Goal: Check status: Check status

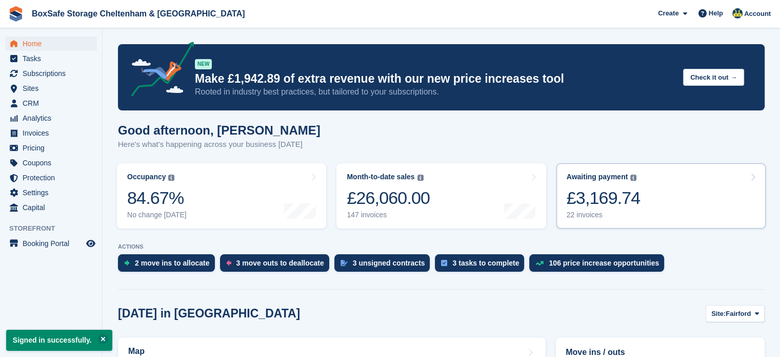
click at [669, 199] on link "Awaiting payment The total outstanding balance on all open invoices. £3,169.74 …" at bounding box center [661, 195] width 209 height 65
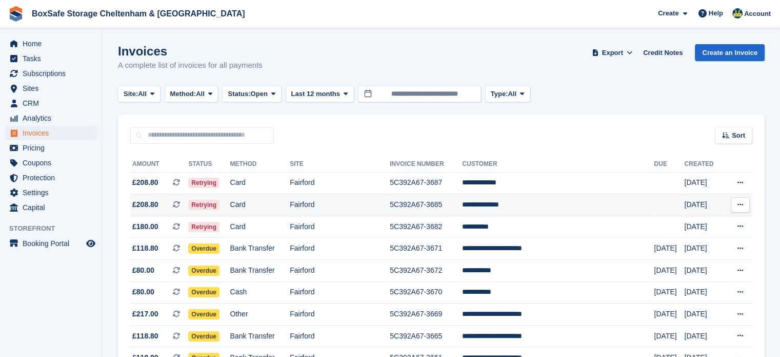
click at [517, 211] on td "**********" at bounding box center [558, 205] width 192 height 22
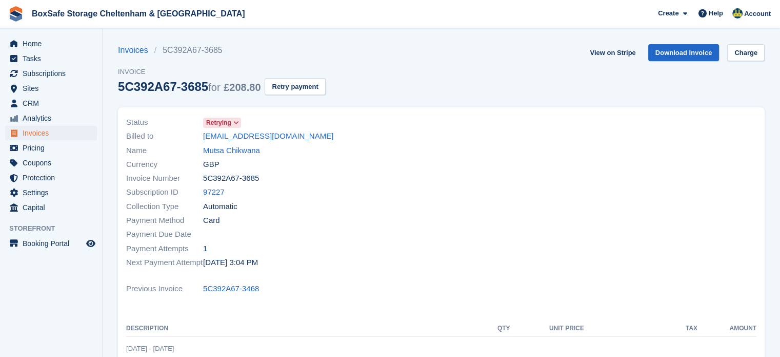
drag, startPoint x: 700, startPoint y: 3, endPoint x: 378, endPoint y: 42, distance: 325.1
click at [378, 42] on section "Invoices 5C392A67-3685 Invoice 5C392A67-3685 for £208.80 Retry payment View on …" at bounding box center [442, 309] width 678 height 618
click at [613, 55] on link "View on Stripe" at bounding box center [613, 52] width 54 height 17
click at [42, 41] on span "Home" at bounding box center [54, 43] width 62 height 14
